Goal: Task Accomplishment & Management: Use online tool/utility

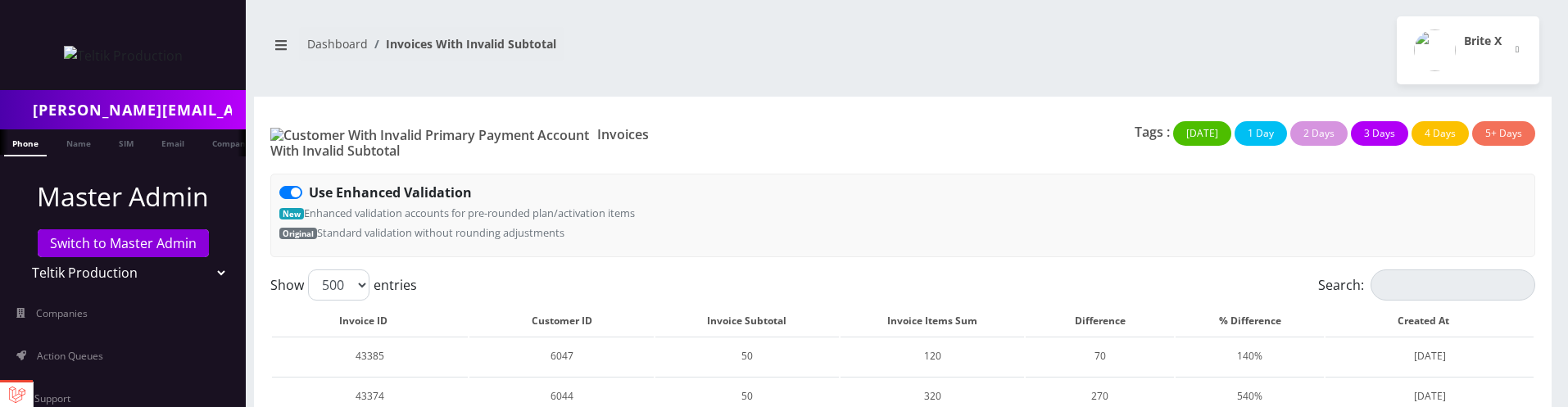
select select "500"
click at [309, 182] on label "Use Enhanced Validation" at bounding box center [390, 192] width 163 height 20
click at [309, 182] on input "Use Enhanced Validation" at bounding box center [313, 187] width 10 height 10
checkbox input "false"
